Goal: Task Accomplishment & Management: Manage account settings

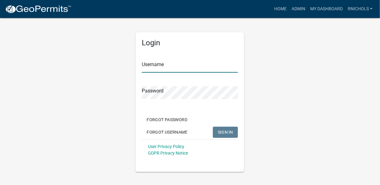
type input "rnichols"
click at [223, 129] on button "SIGN IN" at bounding box center [225, 132] width 25 height 11
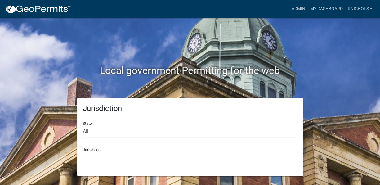
click at [96, 129] on select "All [US_STATE] [US_STATE] [US_STATE] [US_STATE] [US_STATE] [US_STATE] [US_STATE…" at bounding box center [190, 131] width 214 height 13
select select "[US_STATE]"
click at [83, 125] on select "All [US_STATE] [US_STATE] [US_STATE] [US_STATE] [US_STATE] [US_STATE] [US_STATE…" at bounding box center [190, 131] width 214 height 13
click at [104, 152] on select "City of [GEOGRAPHIC_DATA], [US_STATE] City of [GEOGRAPHIC_DATA], [US_STATE] Cit…" at bounding box center [190, 158] width 214 height 13
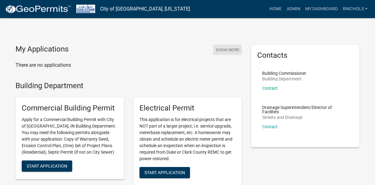
click at [229, 46] on button "Show More" at bounding box center [227, 50] width 29 height 10
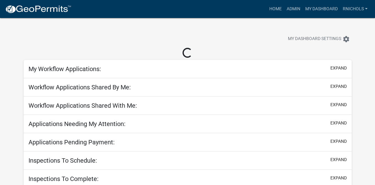
select select "2: 50"
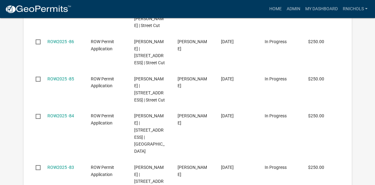
scroll to position [930, 0]
